Goal: Check status: Check status

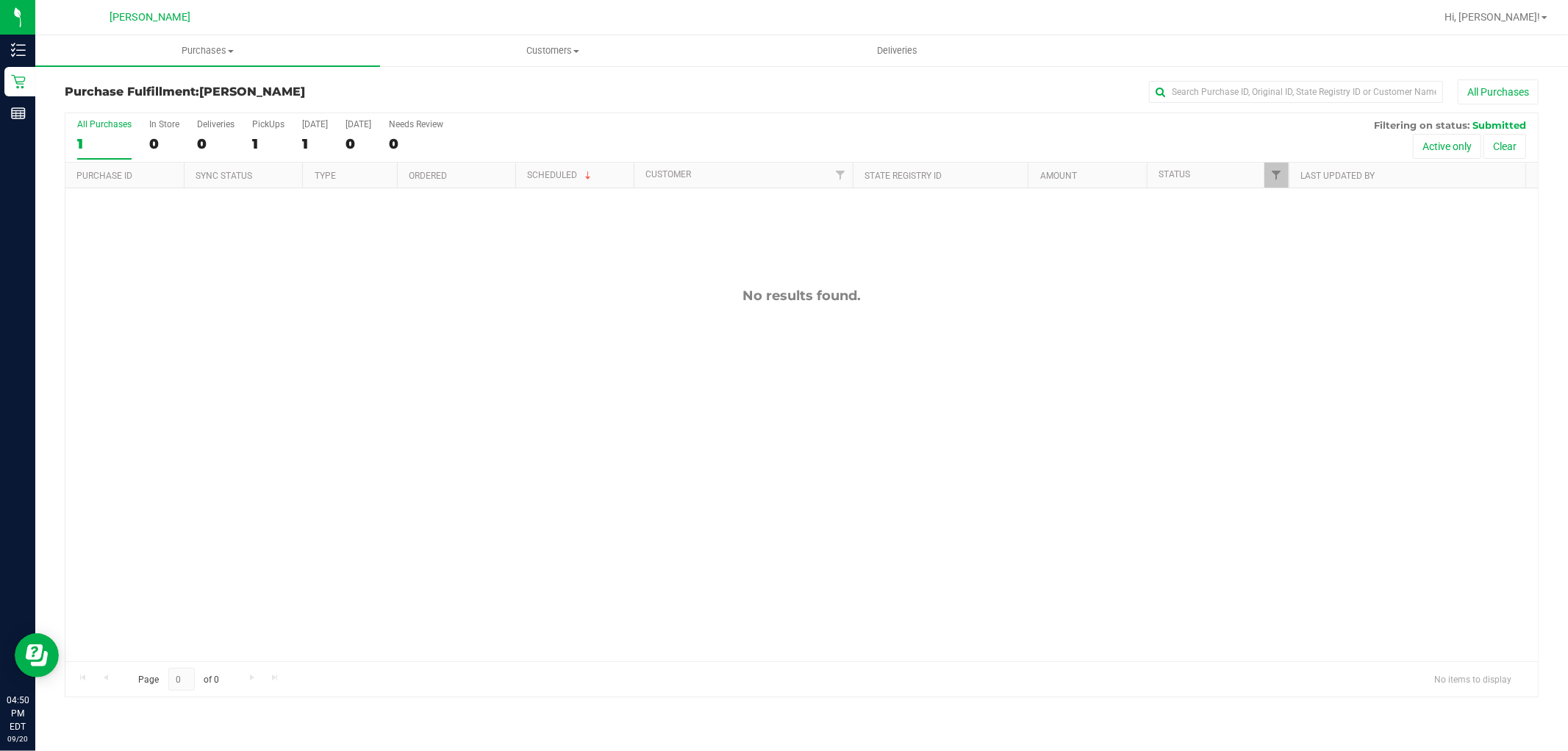
click at [710, 337] on div "No results found." at bounding box center [801, 475] width 1472 height 572
click at [546, 250] on div "No results found." at bounding box center [801, 475] width 1472 height 572
click at [506, 327] on div "No results found." at bounding box center [801, 475] width 1472 height 572
click at [668, 519] on div "No results found." at bounding box center [801, 475] width 1472 height 572
click at [185, 342] on div "No results found." at bounding box center [801, 475] width 1472 height 572
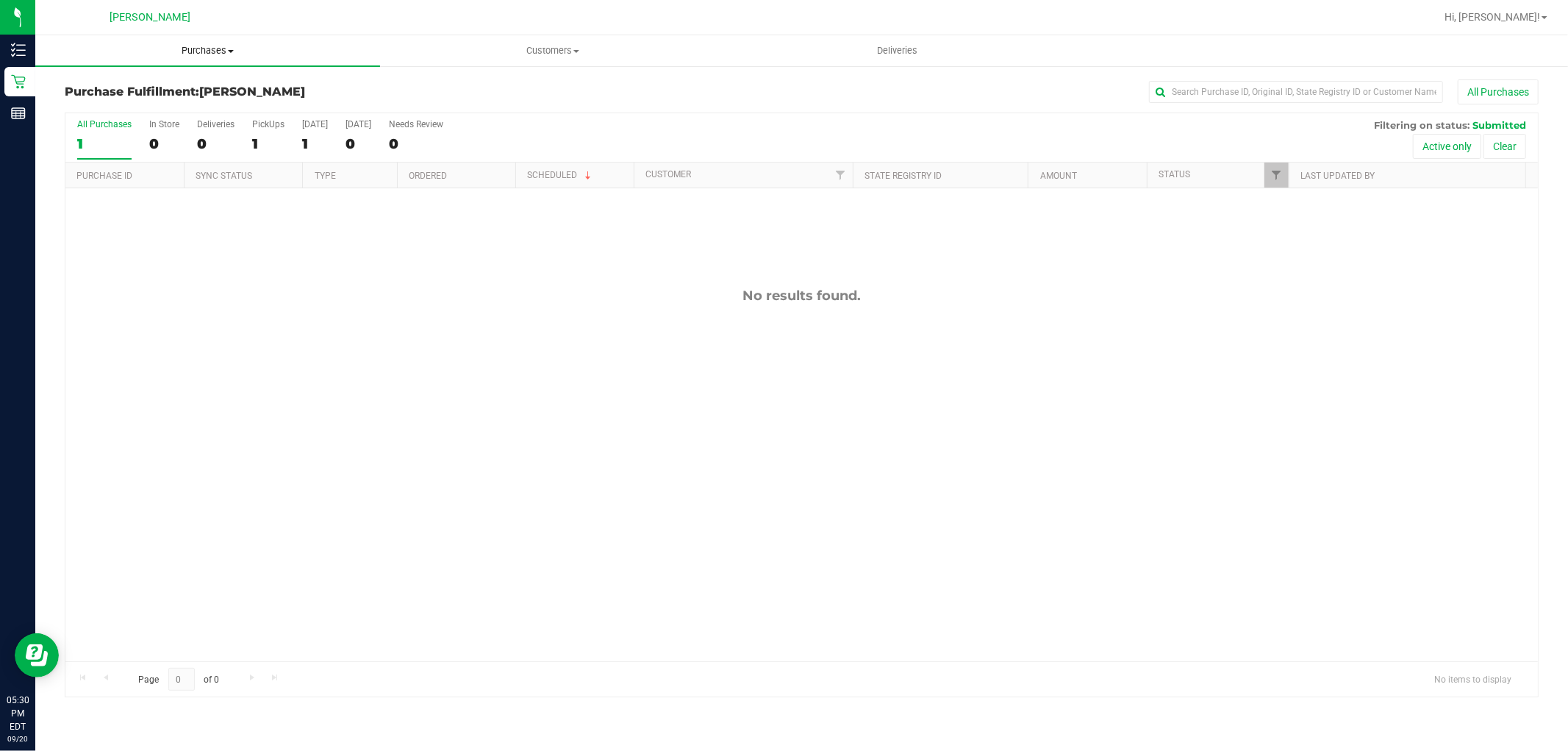
click at [192, 46] on span "Purchases" at bounding box center [207, 51] width 344 height 13
click at [168, 100] on li "Fulfillment" at bounding box center [207, 106] width 344 height 17
click at [604, 449] on div "No results found." at bounding box center [801, 475] width 1472 height 572
click at [855, 489] on div "No results found." at bounding box center [801, 475] width 1472 height 572
click at [337, 585] on div "No results found." at bounding box center [801, 475] width 1472 height 572
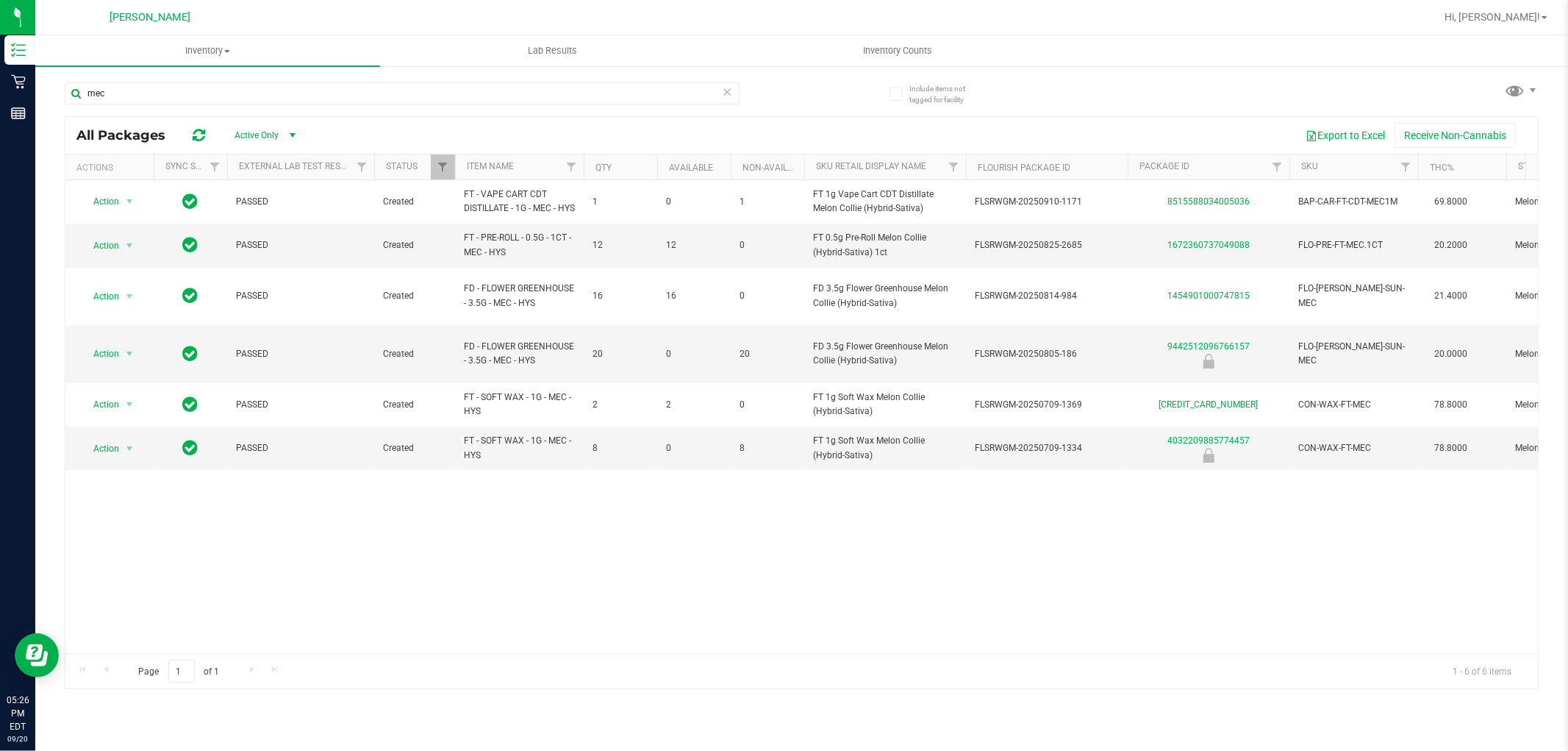
type input "mec"
click at [728, 90] on icon at bounding box center [727, 91] width 10 height 17
